Goal: Information Seeking & Learning: Learn about a topic

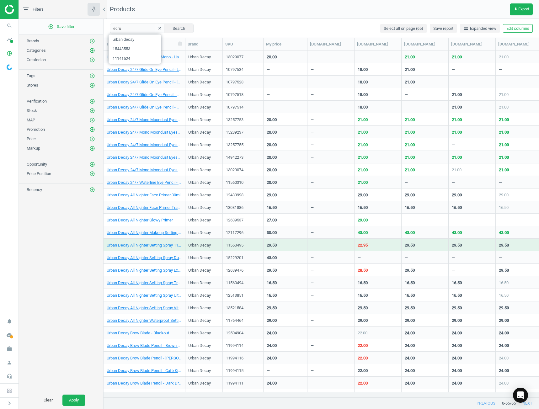
scroll to position [337, 431]
click at [214, 29] on div "ecru clear Search Select all on page (65) Save report horizontal_split Expanded…" at bounding box center [322, 28] width 436 height 19
click at [158, 27] on icon "clear" at bounding box center [160, 28] width 4 height 4
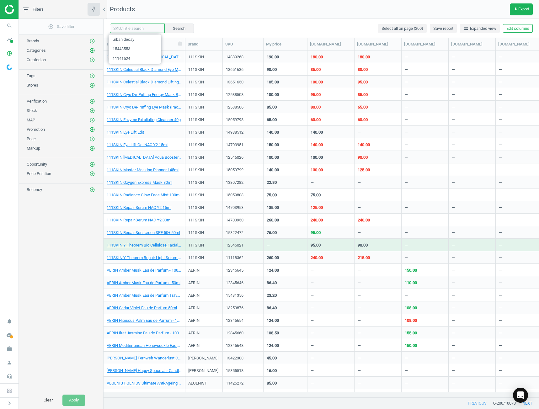
click at [129, 25] on input "text" at bounding box center [137, 28] width 55 height 9
type input "ecru"
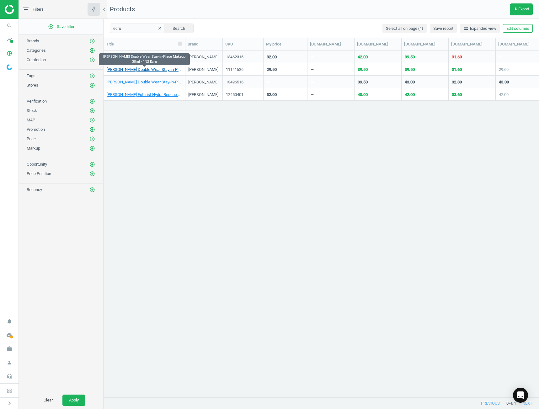
click at [159, 70] on link "[PERSON_NAME] Double Wear Stay-in-Place Makeup 30ml - 1N2 Ecru" at bounding box center [144, 70] width 75 height 6
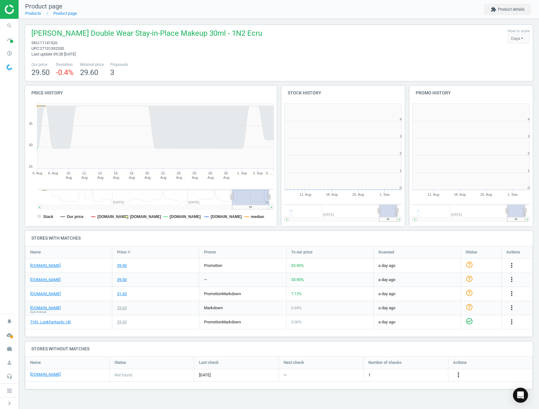
scroll to position [135, 133]
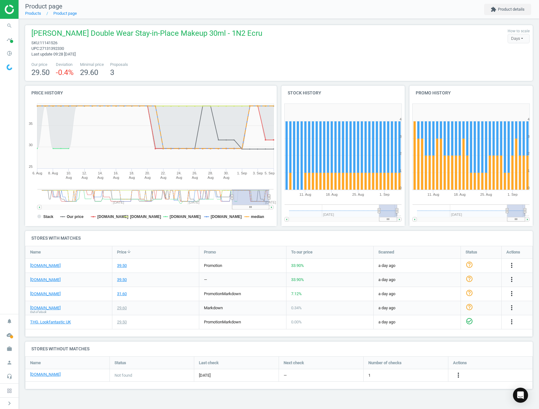
drag, startPoint x: 234, startPoint y: 198, endPoint x: 245, endPoint y: 199, distance: 11.3
click at [245, 199] on rect at bounding box center [250, 197] width 37 height 16
drag, startPoint x: 248, startPoint y: 200, endPoint x: 264, endPoint y: 200, distance: 16.3
click at [264, 200] on rect at bounding box center [250, 197] width 37 height 16
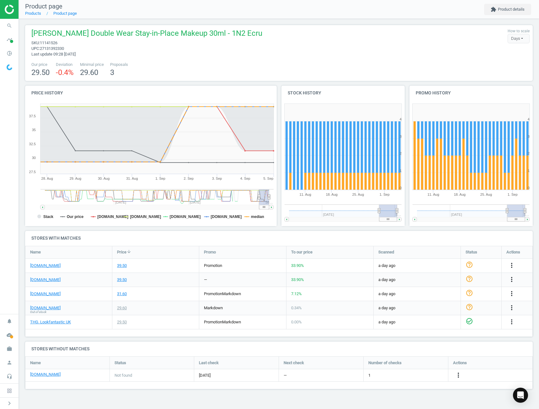
drag, startPoint x: 233, startPoint y: 197, endPoint x: 259, endPoint y: 199, distance: 26.4
click at [259, 199] on icon at bounding box center [259, 197] width 3 height 5
click at [8, 336] on icon "cloud_done" at bounding box center [9, 335] width 12 height 12
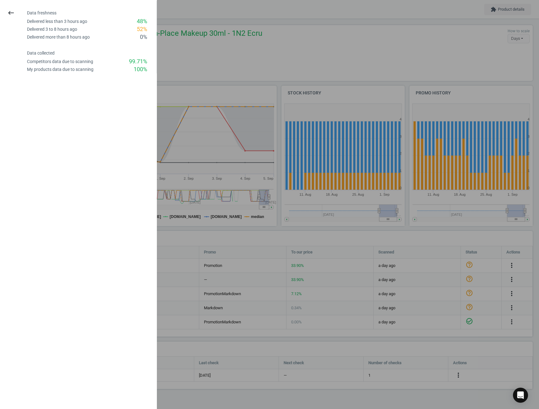
click at [187, 49] on div at bounding box center [269, 204] width 539 height 409
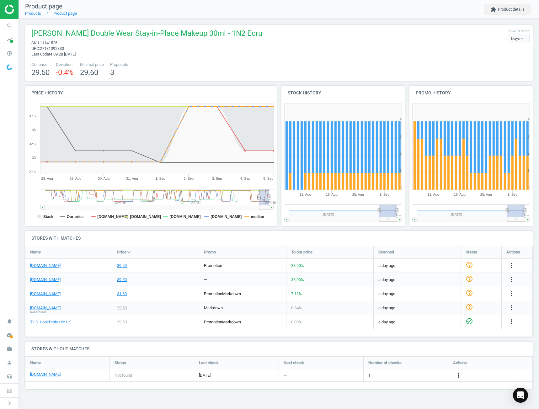
click at [526, 38] on div "Days" at bounding box center [519, 38] width 22 height 9
click at [499, 55] on button "Hours" at bounding box center [509, 58] width 40 height 8
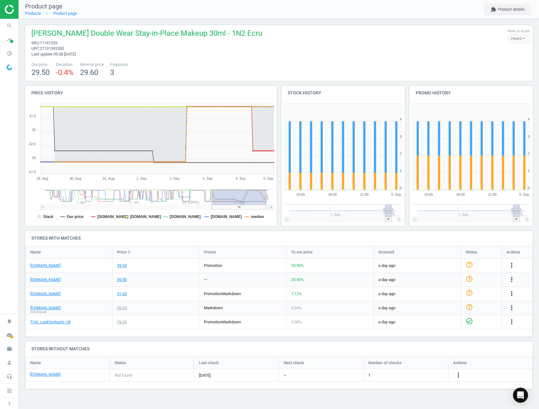
drag, startPoint x: 258, startPoint y: 197, endPoint x: 212, endPoint y: 200, distance: 46.5
click at [212, 200] on g at bounding box center [156, 199] width 233 height 20
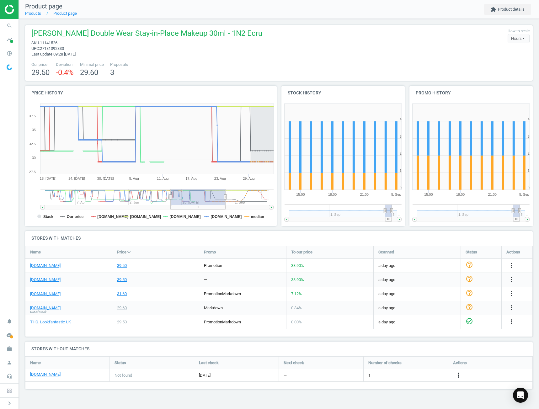
drag, startPoint x: 233, startPoint y: 195, endPoint x: 192, endPoint y: 195, distance: 41.1
click at [192, 195] on rect at bounding box center [198, 197] width 55 height 16
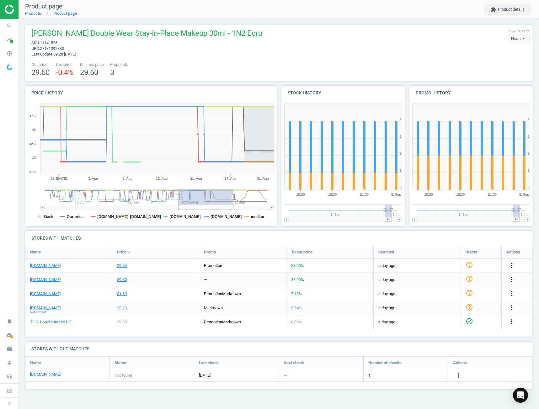
drag, startPoint x: 173, startPoint y: 196, endPoint x: 181, endPoint y: 196, distance: 7.9
click at [181, 196] on rect at bounding box center [206, 197] width 55 height 16
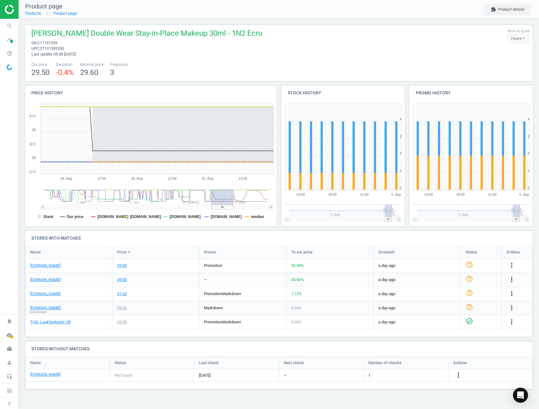
drag, startPoint x: 179, startPoint y: 197, endPoint x: 211, endPoint y: 197, distance: 32.0
click at [211, 197] on icon at bounding box center [211, 197] width 3 height 5
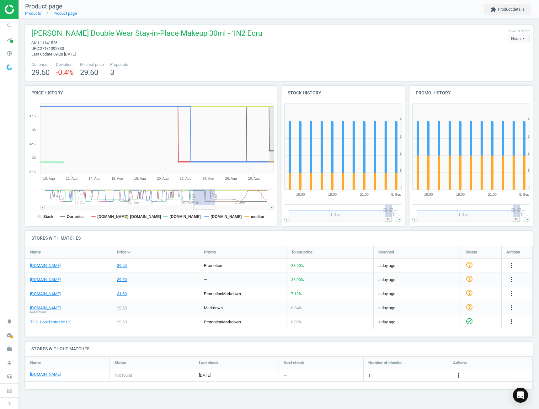
drag, startPoint x: 221, startPoint y: 196, endPoint x: 202, endPoint y: 195, distance: 18.2
click at [202, 195] on rect at bounding box center [204, 197] width 22 height 16
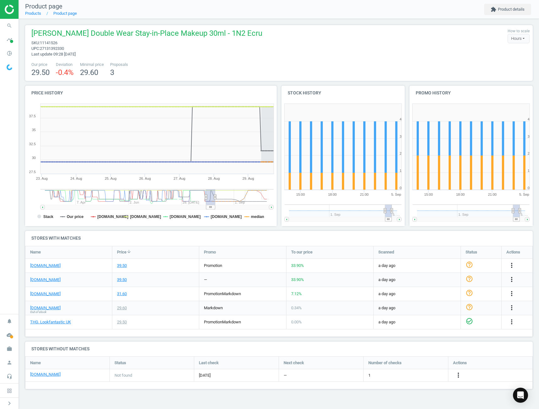
drag, startPoint x: 194, startPoint y: 198, endPoint x: 206, endPoint y: 197, distance: 12.6
click at [206, 197] on icon at bounding box center [206, 197] width 3 height 5
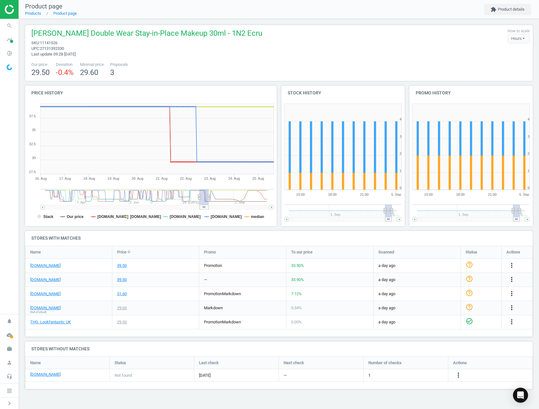
drag, startPoint x: 210, startPoint y: 198, endPoint x: 204, endPoint y: 200, distance: 6.7
click at [204, 200] on rect at bounding box center [204, 197] width 9 height 16
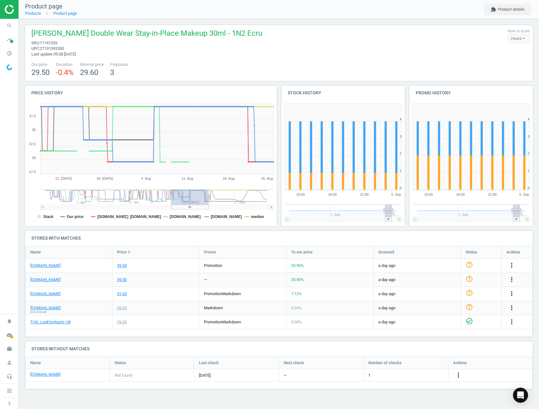
drag, startPoint x: 200, startPoint y: 199, endPoint x: 171, endPoint y: 198, distance: 28.9
click at [171, 198] on icon at bounding box center [171, 197] width 3 height 5
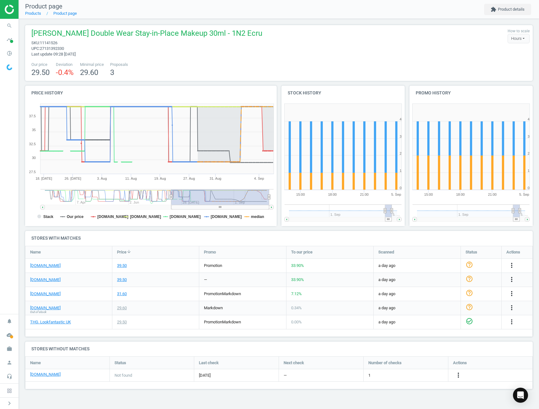
drag, startPoint x: 209, startPoint y: 197, endPoint x: 289, endPoint y: 200, distance: 79.4
click at [289, 200] on div "Price history Created with Highstock 6.2.0 Stack Our price [DOMAIN_NAME] [DOMAI…" at bounding box center [279, 158] width 512 height 145
